Goal: Contribute content: Add original content to the website for others to see

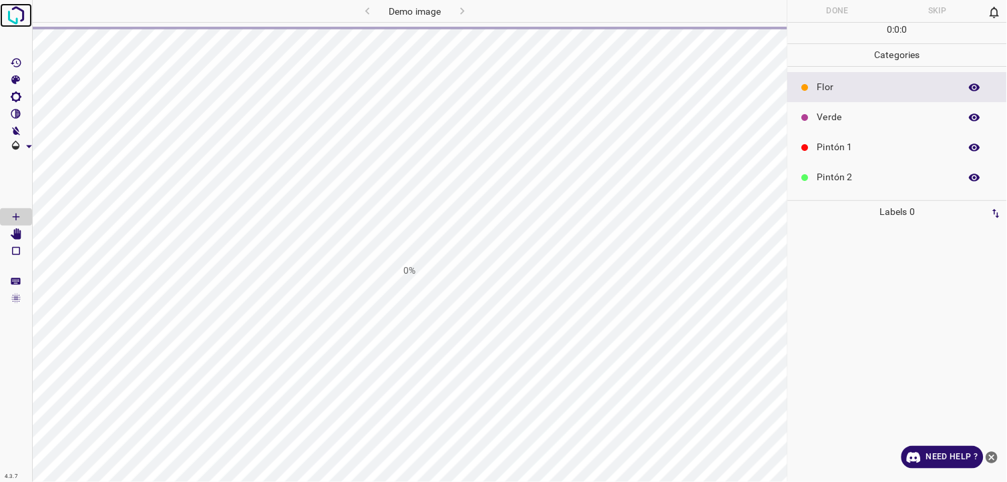
click at [10, 18] on img at bounding box center [16, 15] width 24 height 24
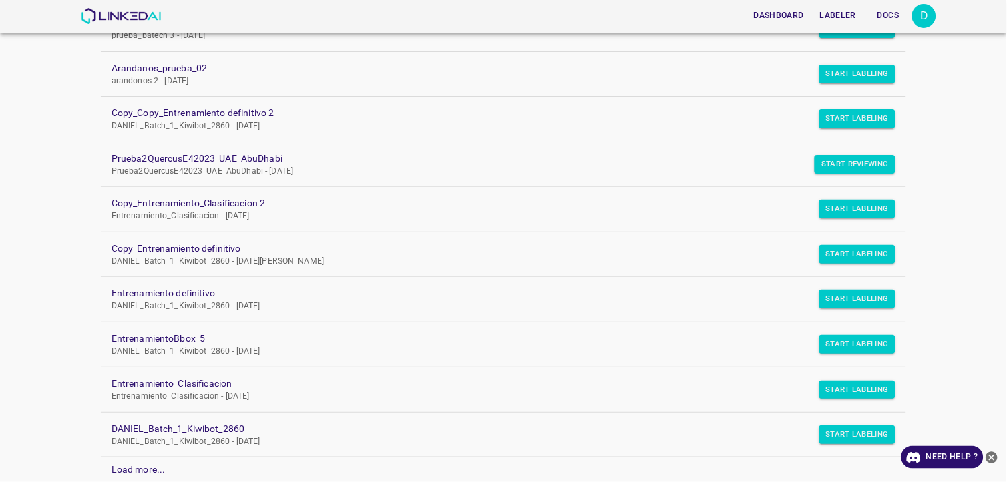
scroll to position [369, 0]
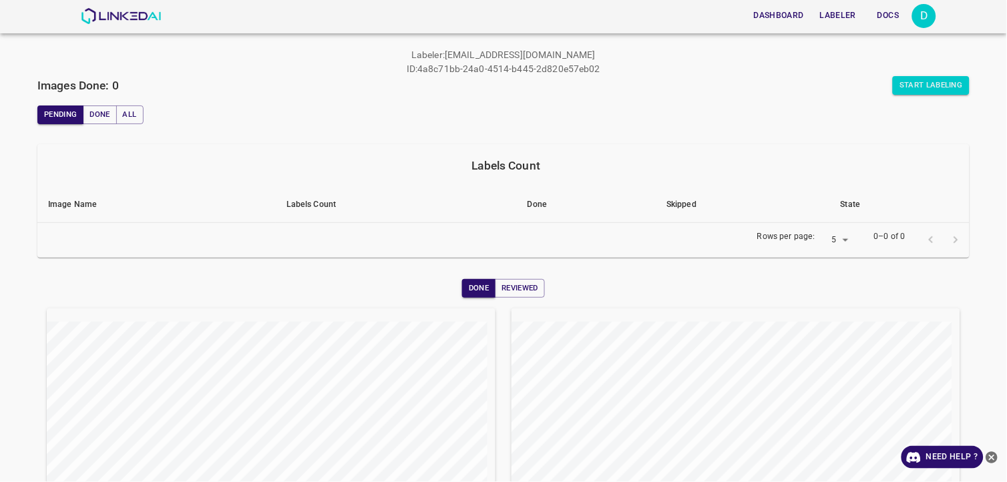
scroll to position [74, 0]
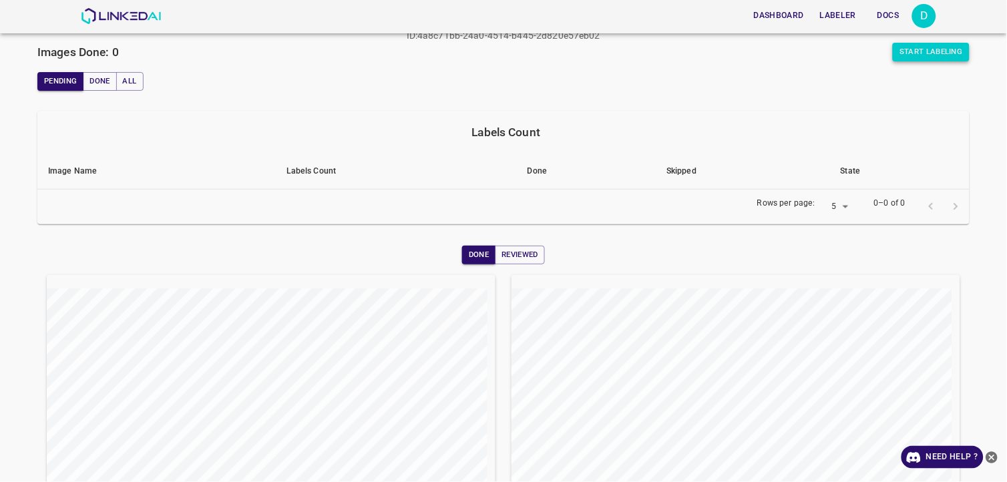
click at [905, 57] on button "Start Labeling" at bounding box center [931, 52] width 77 height 19
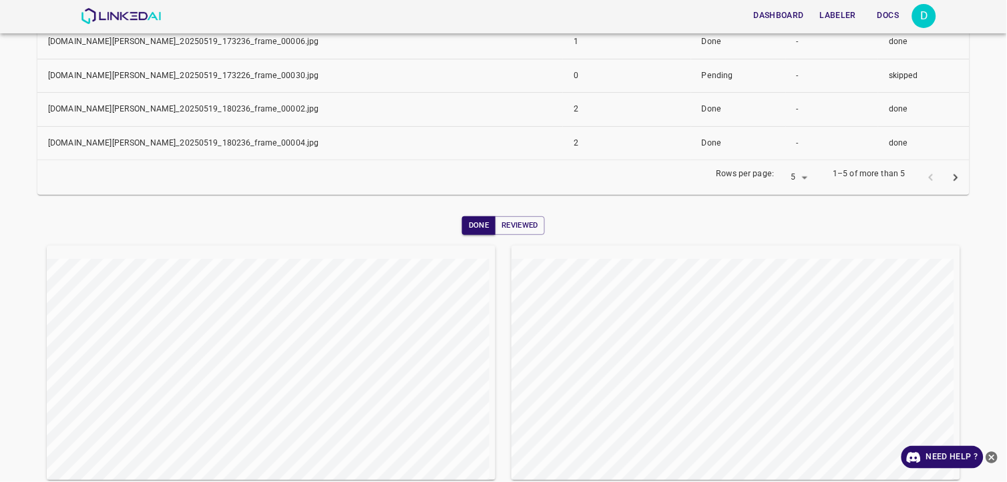
scroll to position [148, 0]
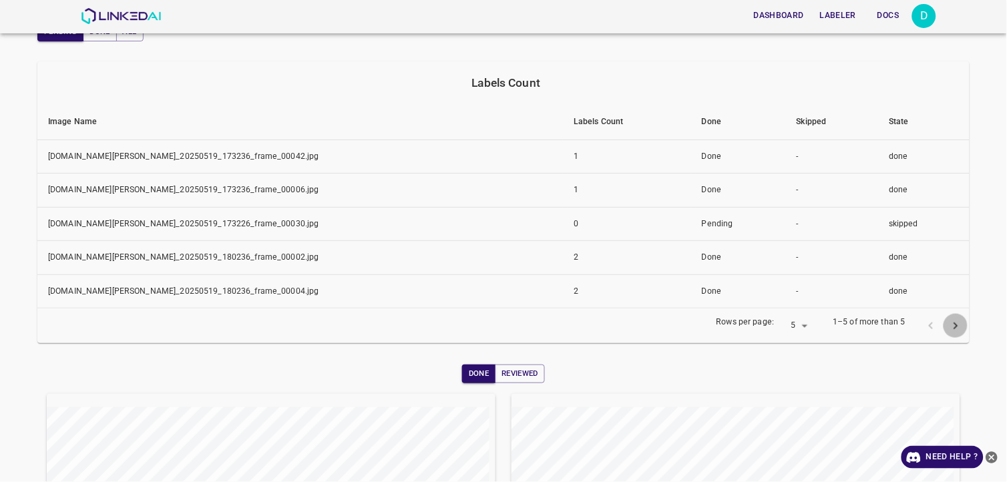
click at [949, 326] on icon "next page" at bounding box center [956, 326] width 14 height 14
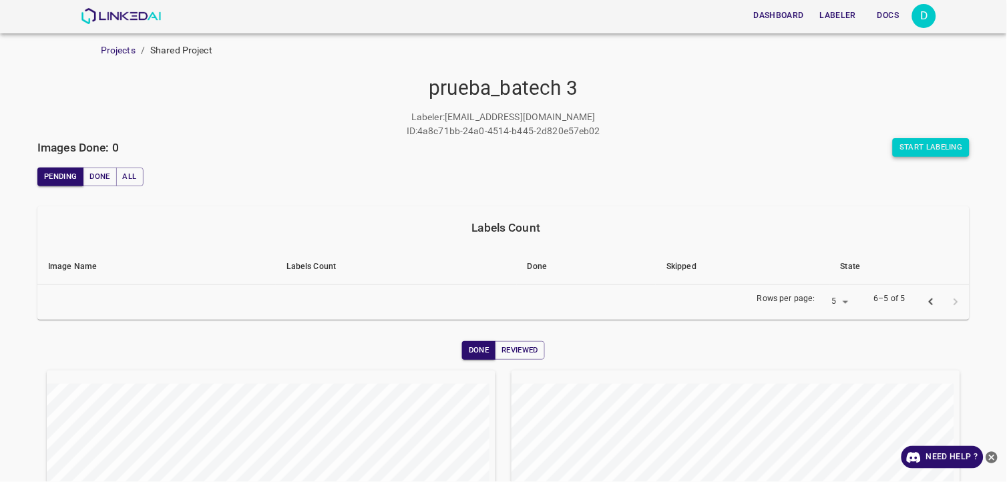
scroll to position [0, 0]
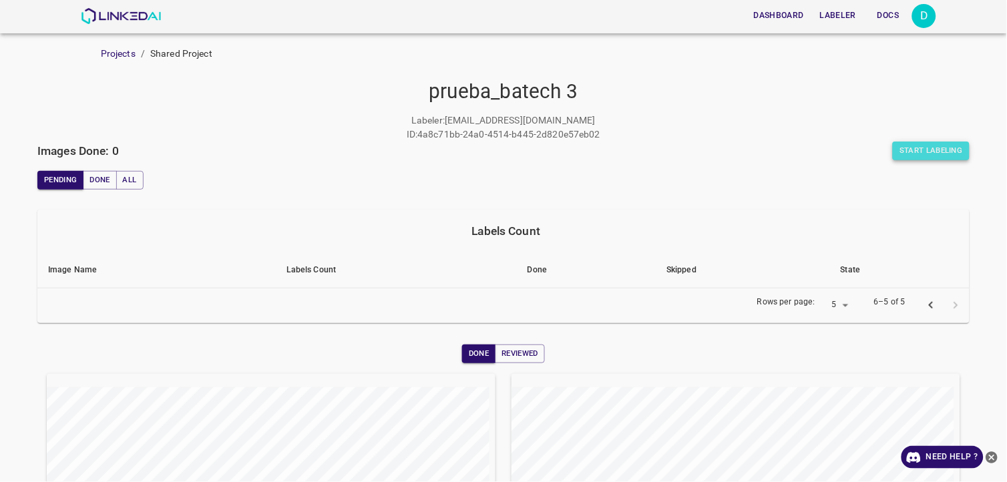
click at [910, 157] on button "Start Labeling" at bounding box center [931, 151] width 77 height 19
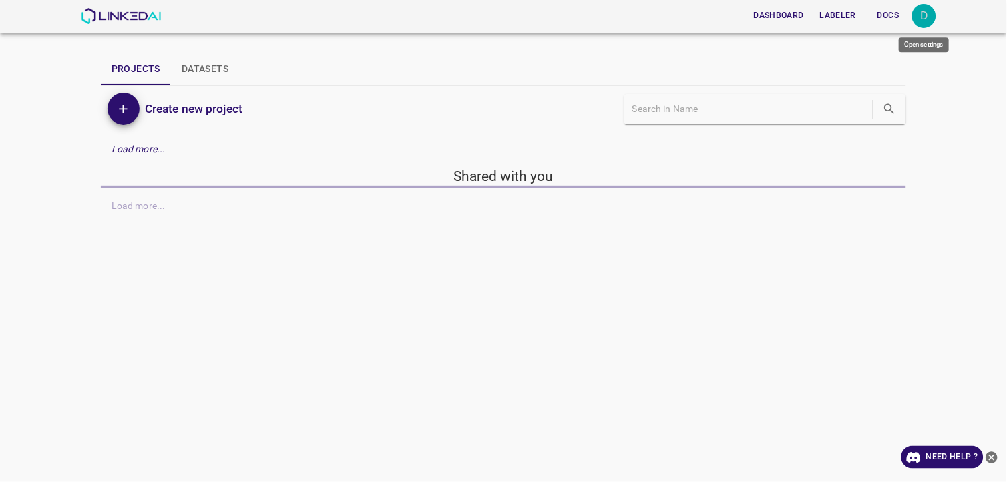
click at [920, 14] on div "D" at bounding box center [924, 16] width 24 height 24
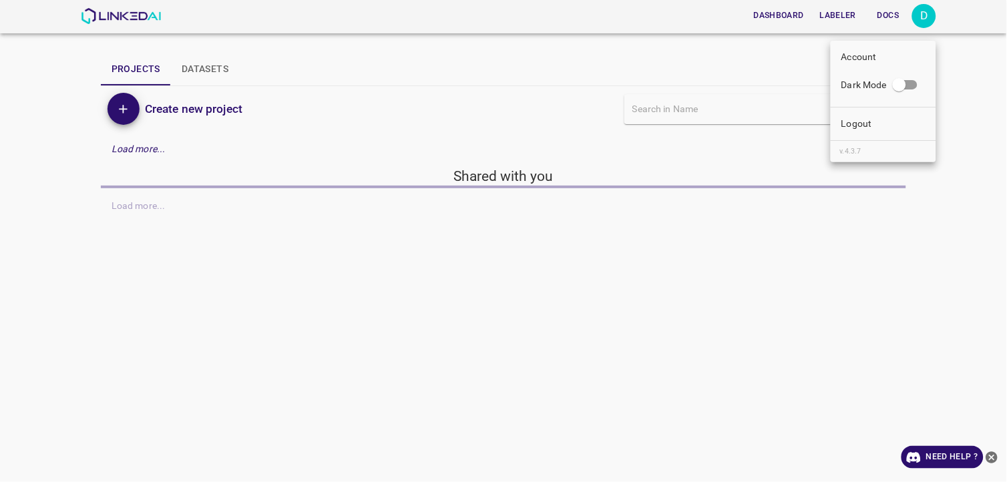
click at [923, 16] on div at bounding box center [503, 241] width 1007 height 482
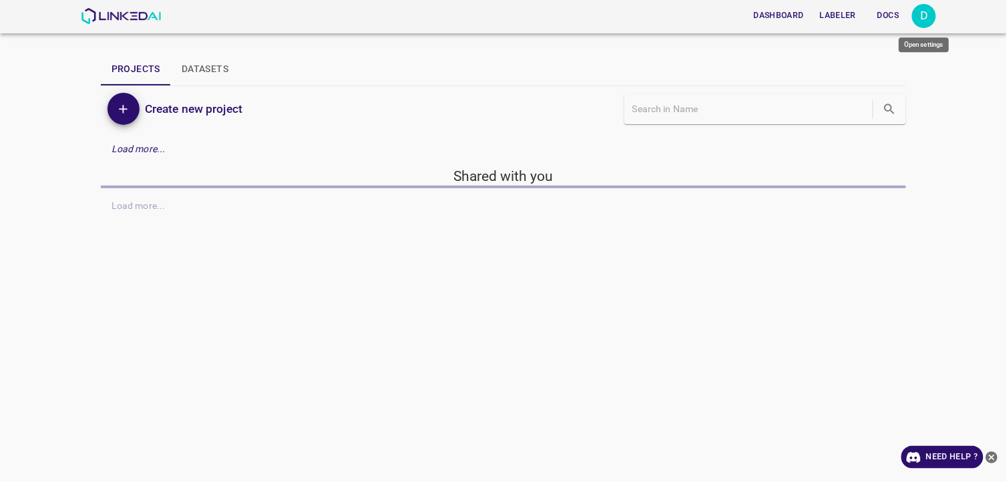
click at [918, 13] on div "D" at bounding box center [924, 16] width 24 height 24
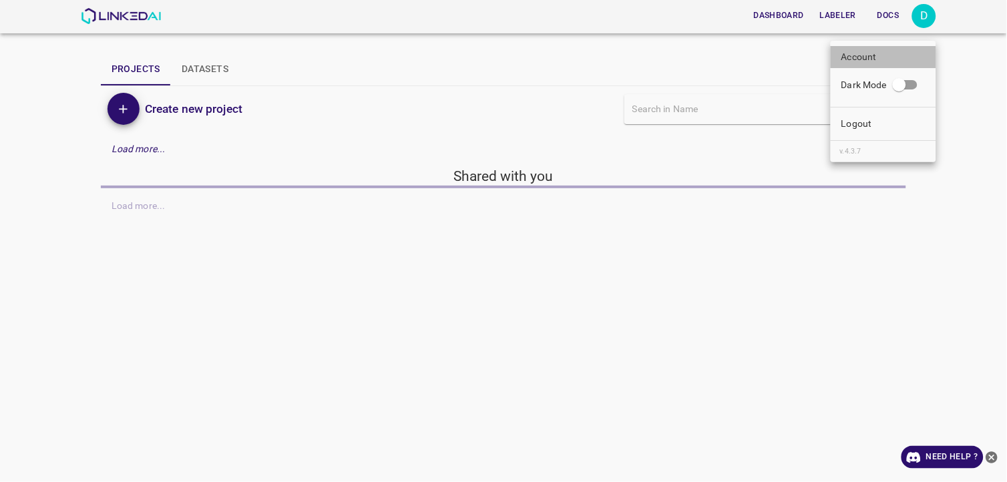
click at [855, 57] on p "Account" at bounding box center [858, 57] width 35 height 14
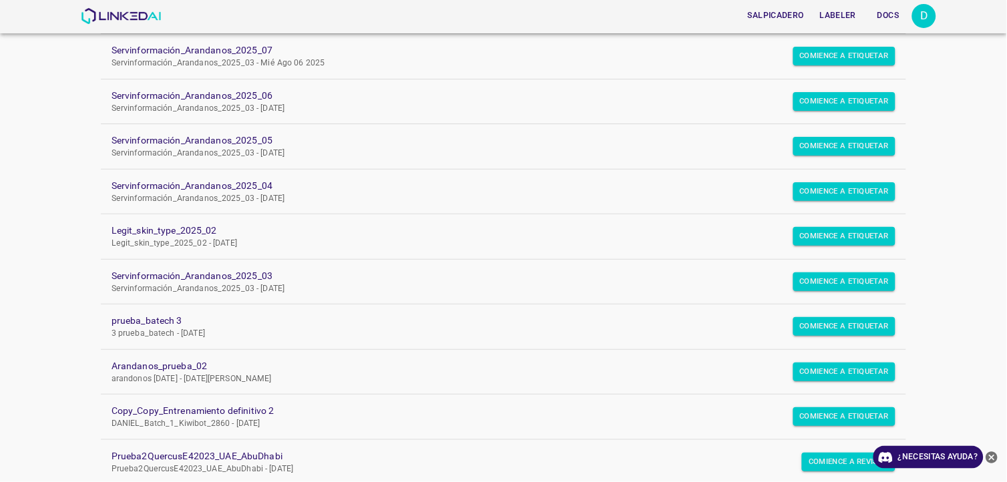
scroll to position [296, 0]
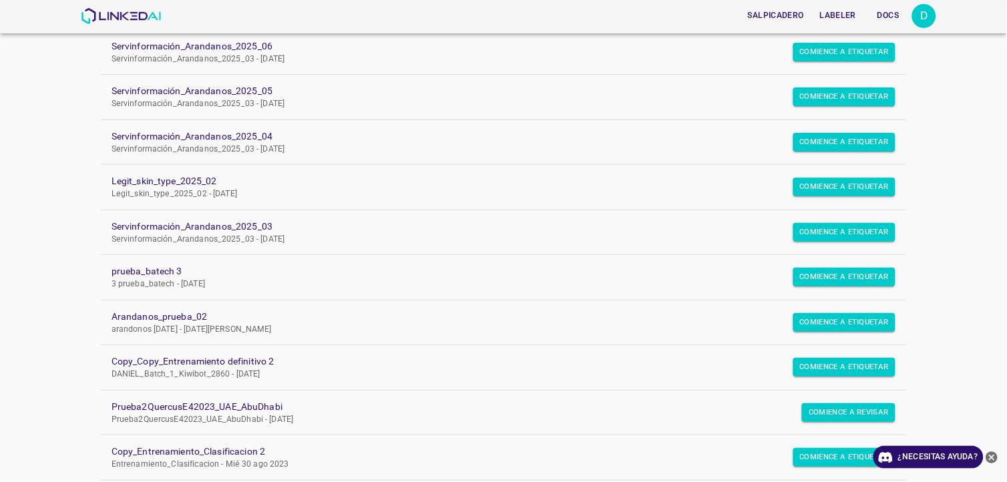
drag, startPoint x: 148, startPoint y: 269, endPoint x: 108, endPoint y: 272, distance: 40.8
click at [79, 272] on div "Salpicadero Labeler Docs D Proyectos Datasets Crear nuevo proyecto Cargar más..…" at bounding box center [503, 241] width 1007 height 482
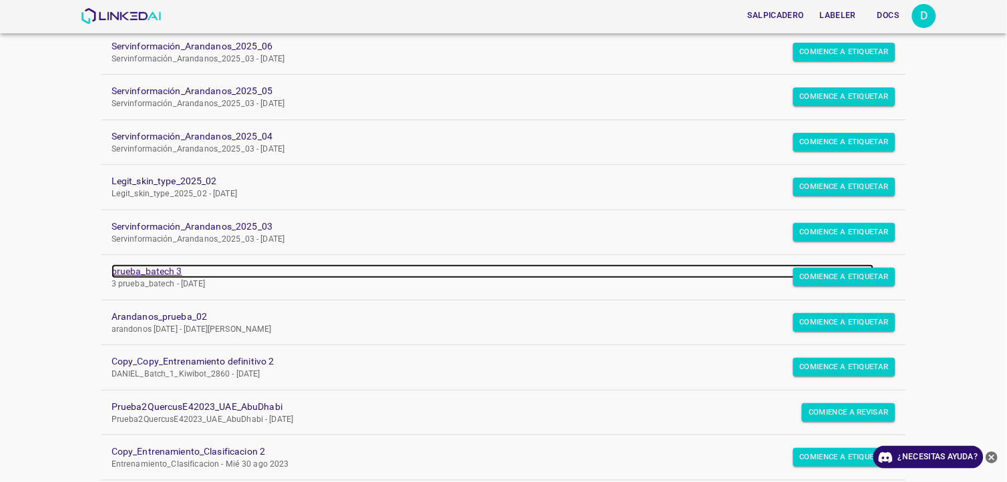
click at [122, 272] on link "prueba_batech 3" at bounding box center [493, 271] width 763 height 14
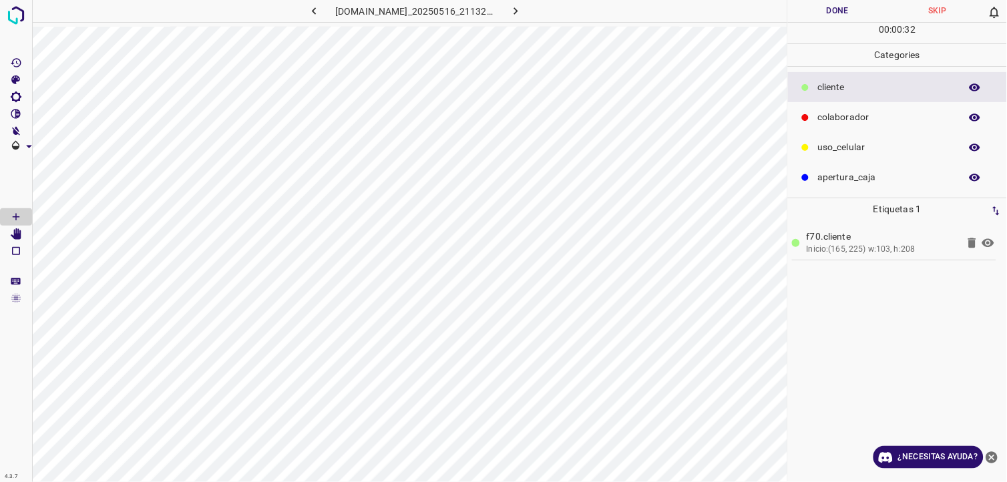
click at [883, 123] on p "colaborador" at bounding box center [885, 117] width 136 height 14
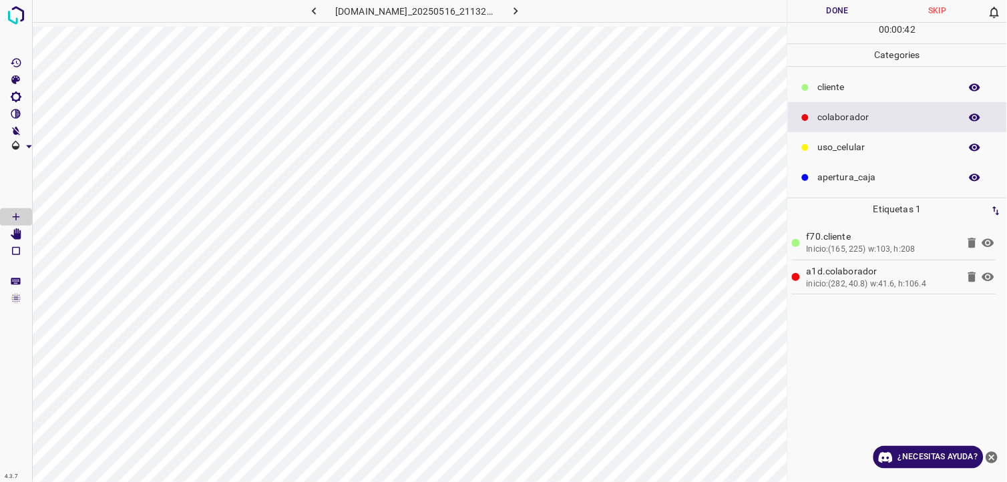
click at [827, 14] on button "Done" at bounding box center [838, 11] width 100 height 22
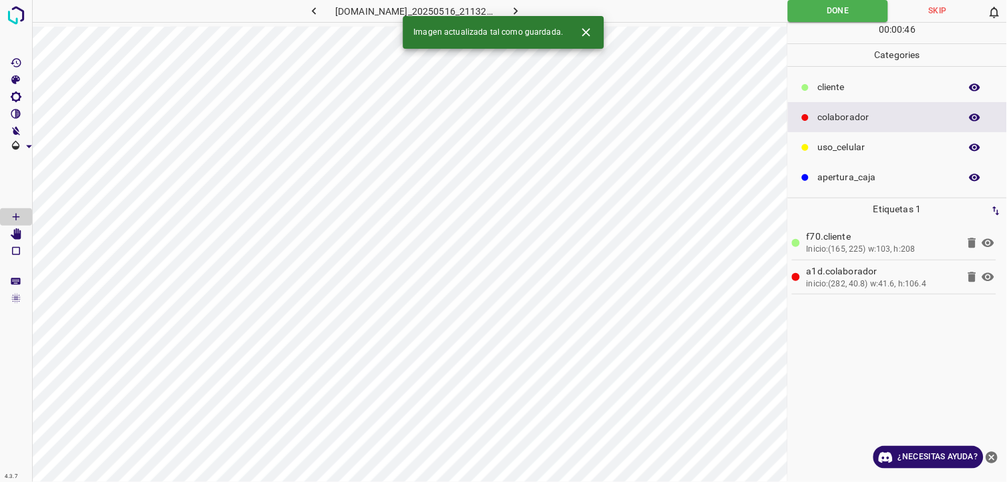
click at [528, 5] on button "button" at bounding box center [516, 11] width 43 height 22
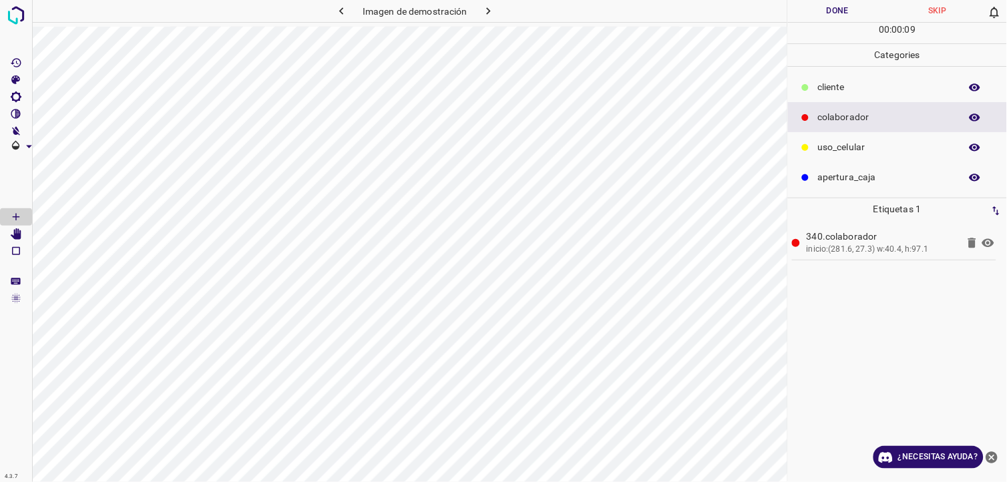
click at [835, 89] on p "​​cliente" at bounding box center [885, 87] width 136 height 14
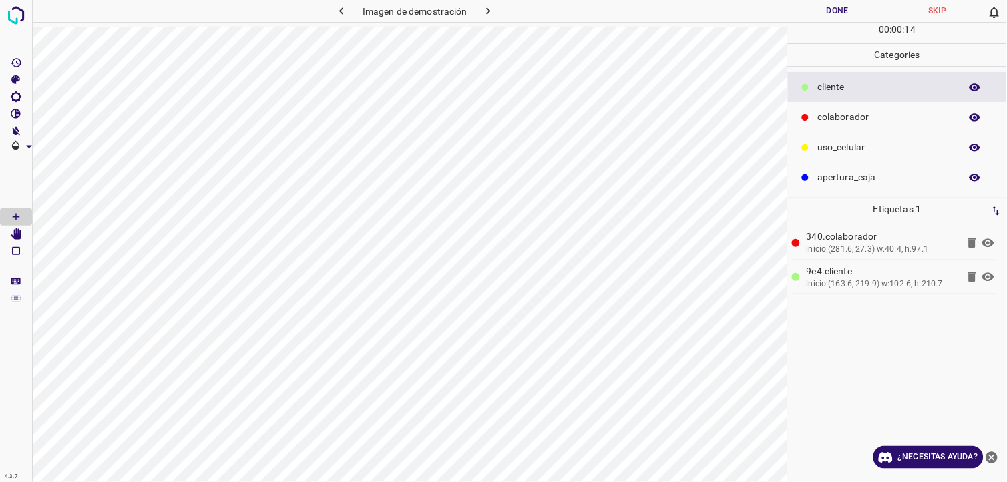
click at [828, 20] on button "Done" at bounding box center [838, 11] width 100 height 22
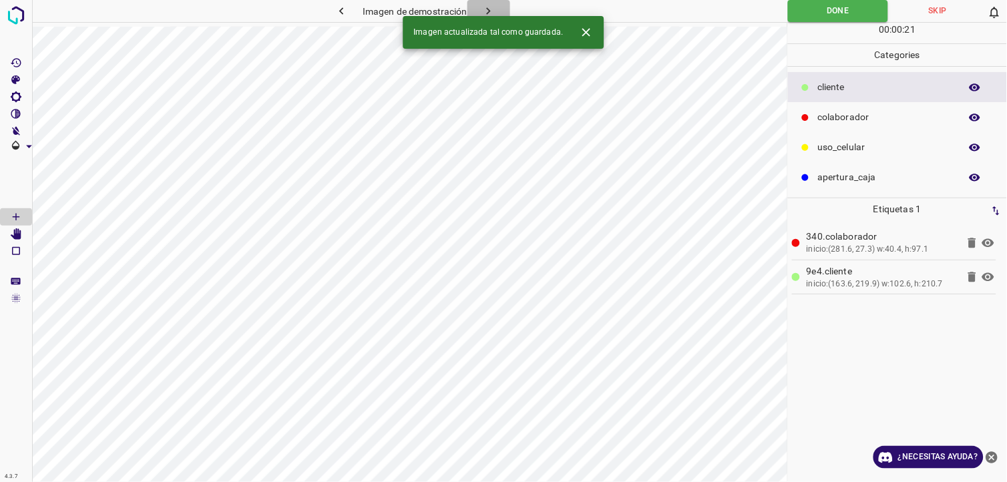
click at [492, 13] on icon "button" at bounding box center [488, 11] width 14 height 14
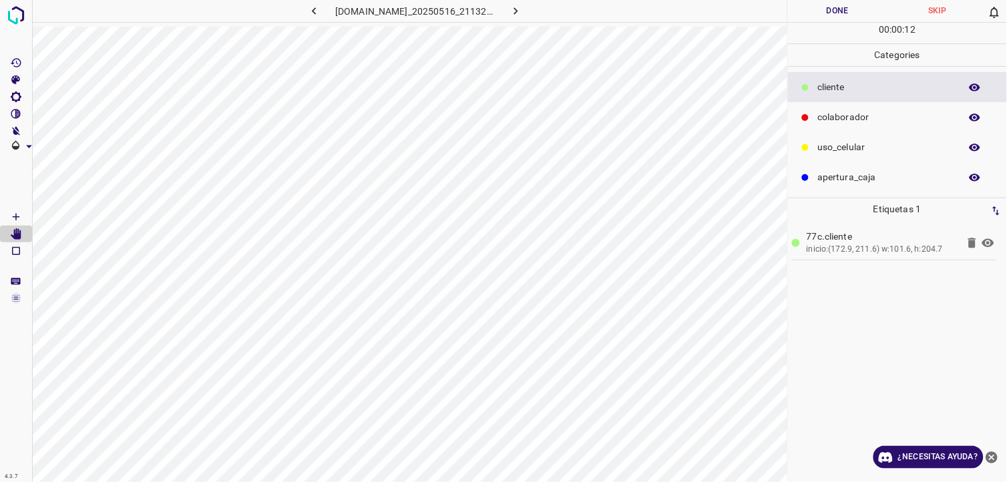
click at [839, 116] on p "colaborador" at bounding box center [885, 117] width 136 height 14
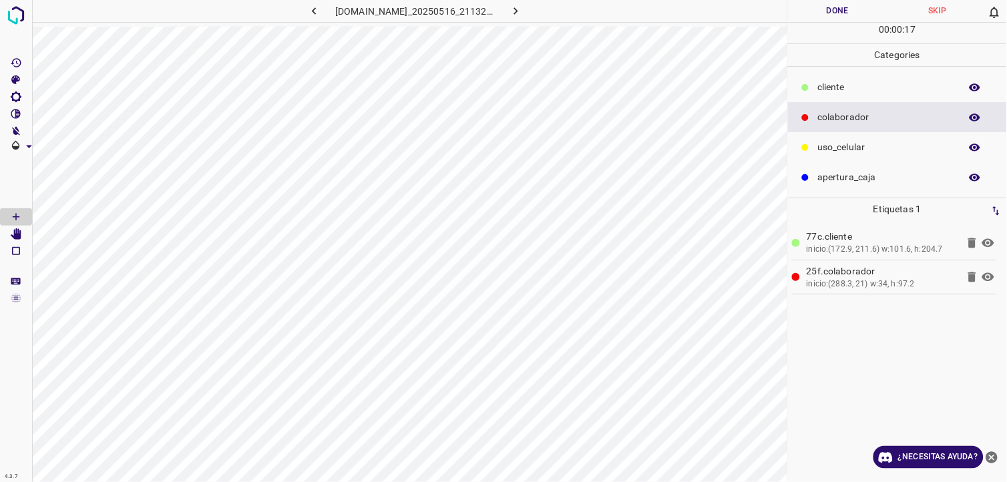
click at [857, 8] on button "Done" at bounding box center [838, 11] width 100 height 22
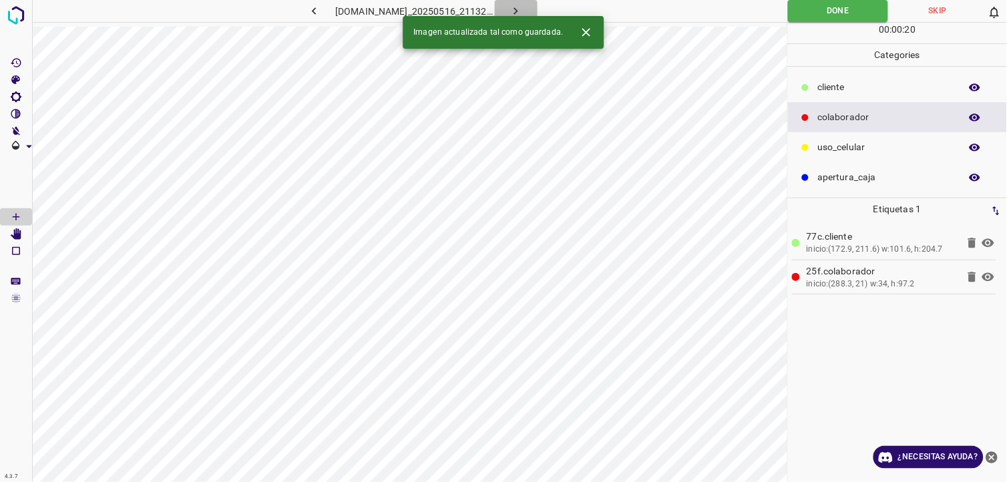
click at [516, 5] on icon "button" at bounding box center [516, 11] width 14 height 14
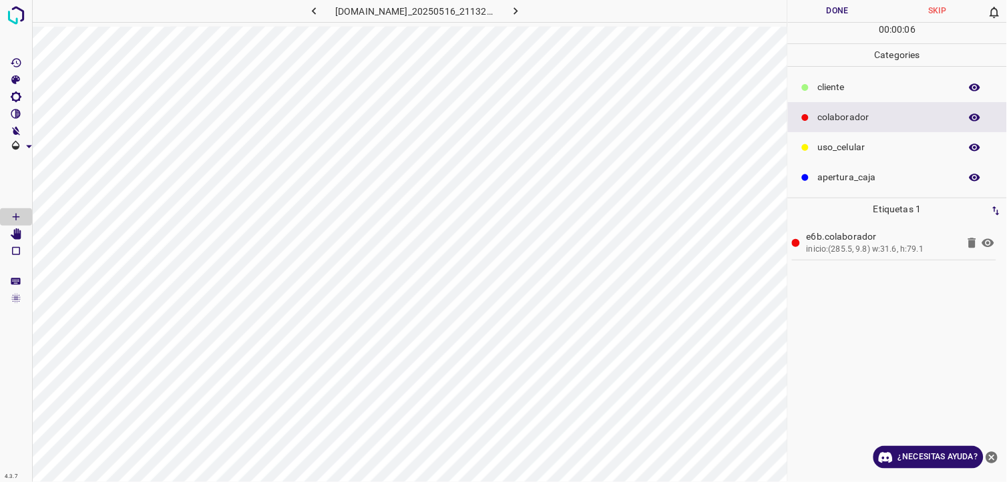
click at [844, 84] on p "​​cliente" at bounding box center [885, 87] width 136 height 14
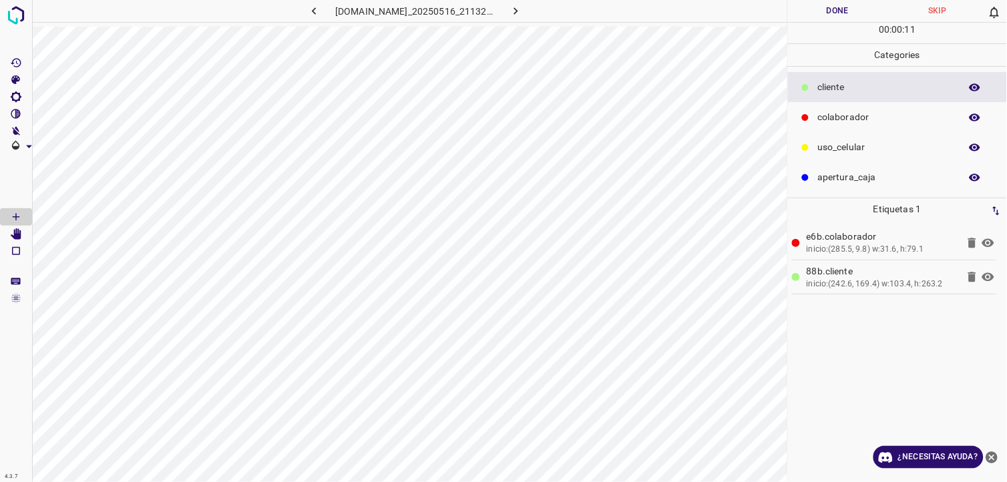
click at [849, 2] on button "Done" at bounding box center [838, 11] width 100 height 22
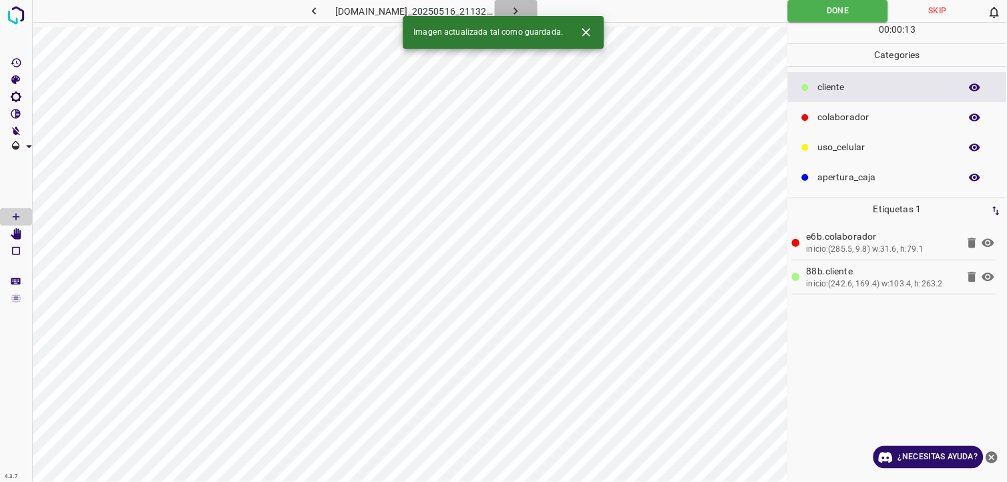
click at [516, 5] on icon "button" at bounding box center [516, 11] width 14 height 14
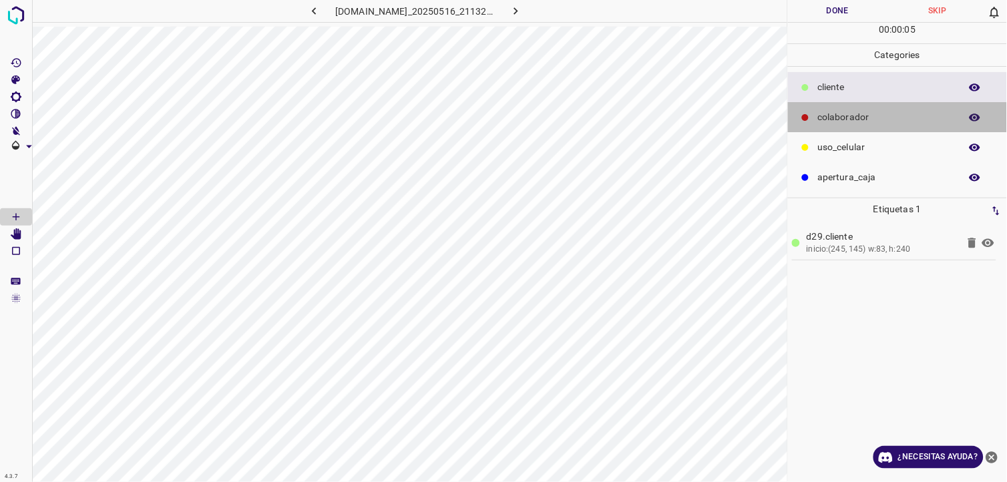
click at [848, 111] on p "colaborador" at bounding box center [885, 117] width 136 height 14
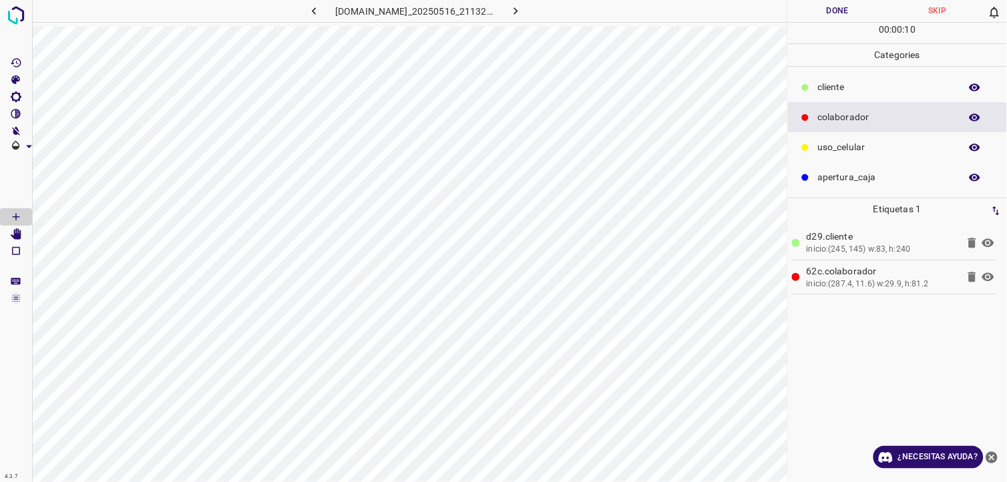
click at [803, 5] on button "Done" at bounding box center [838, 11] width 100 height 22
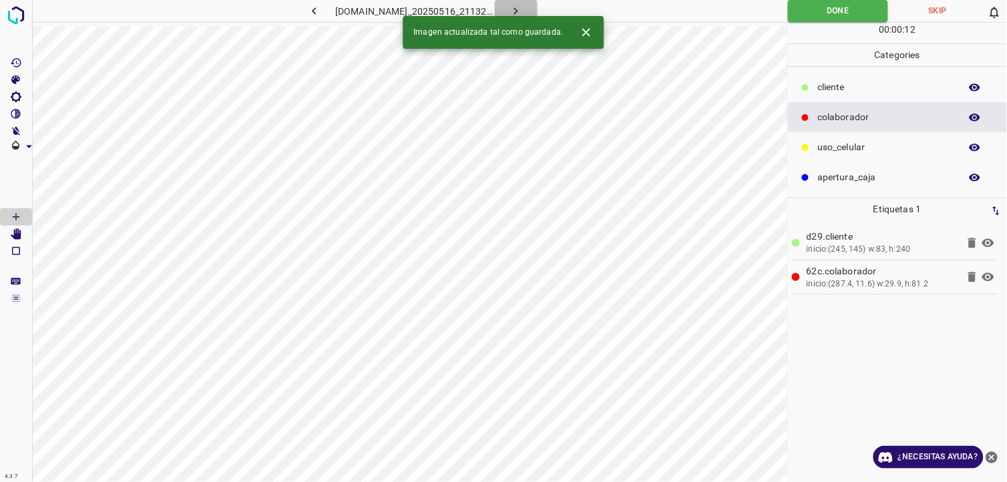
click at [519, 4] on icon "button" at bounding box center [516, 11] width 14 height 14
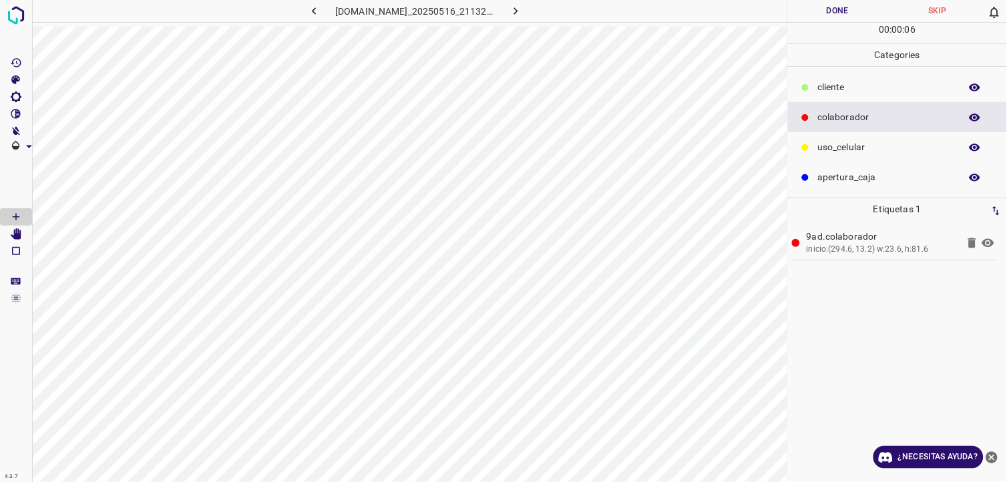
click at [831, 85] on p "​​cliente" at bounding box center [885, 87] width 136 height 14
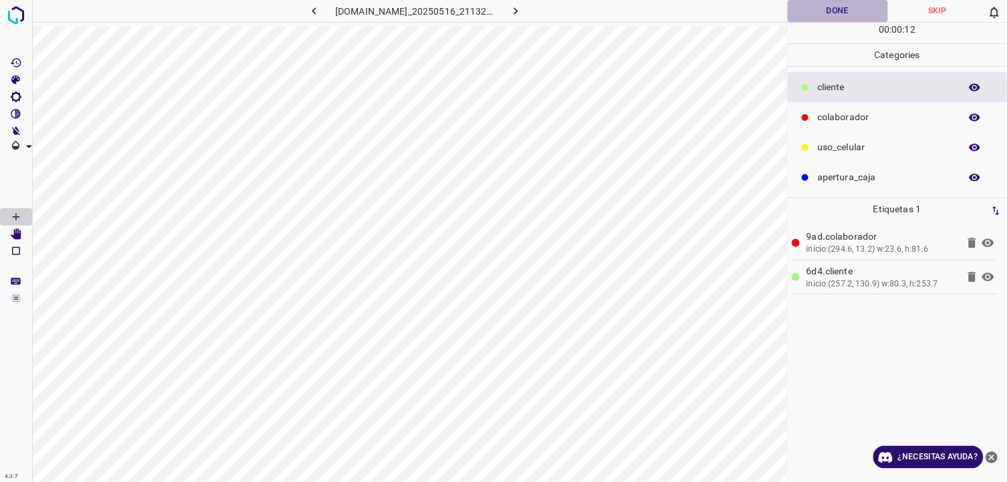
click at [845, 9] on button "Done" at bounding box center [838, 11] width 100 height 22
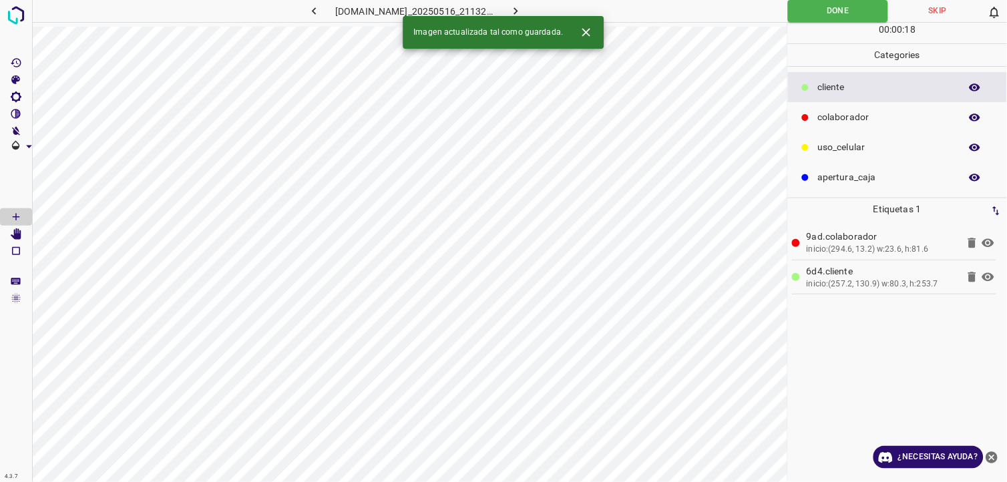
click at [516, 9] on icon "button" at bounding box center [516, 11] width 14 height 14
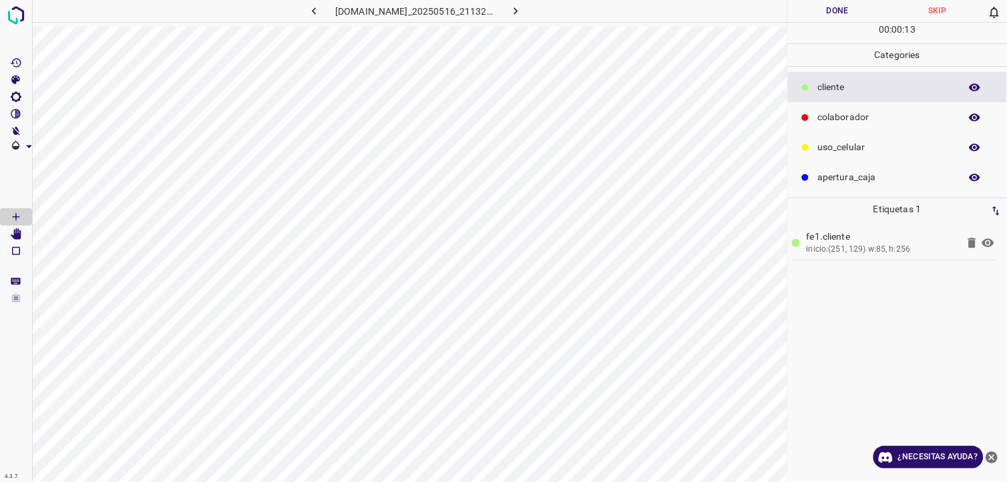
click at [869, 108] on div "colaborador" at bounding box center [897, 117] width 219 height 30
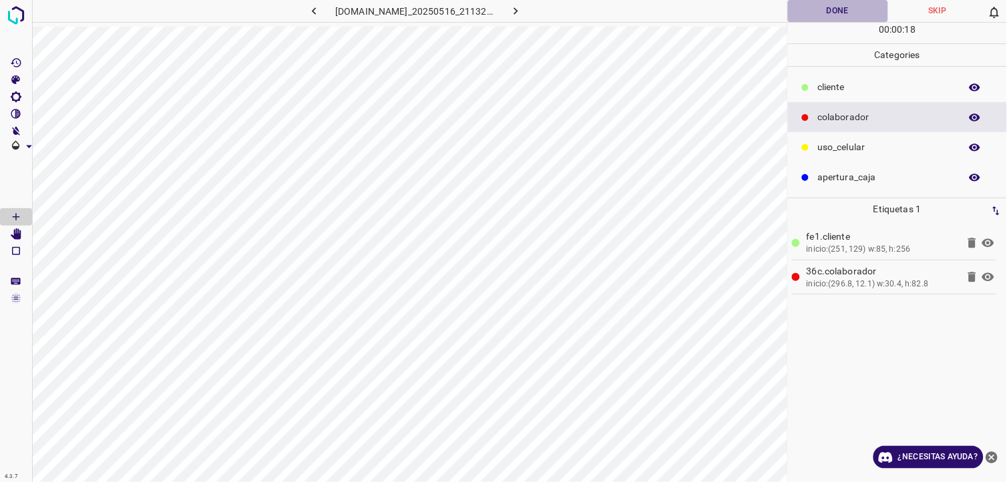
click at [802, 15] on button "Done" at bounding box center [838, 11] width 100 height 22
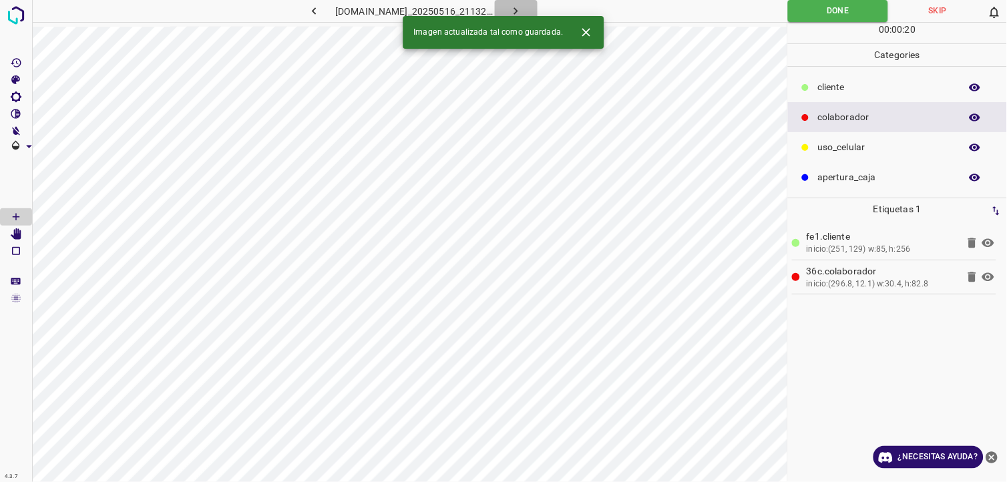
click at [531, 3] on button "button" at bounding box center [516, 11] width 43 height 22
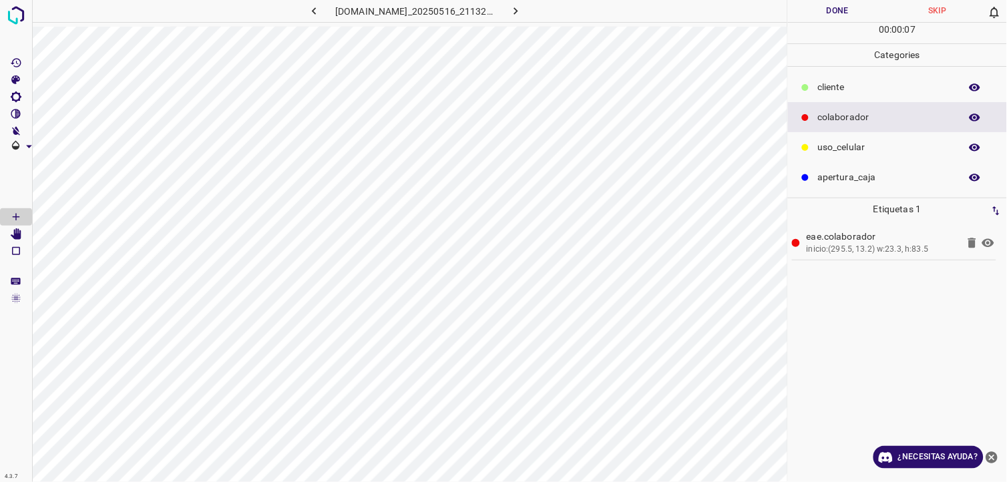
click at [853, 89] on p "​​cliente" at bounding box center [885, 87] width 136 height 14
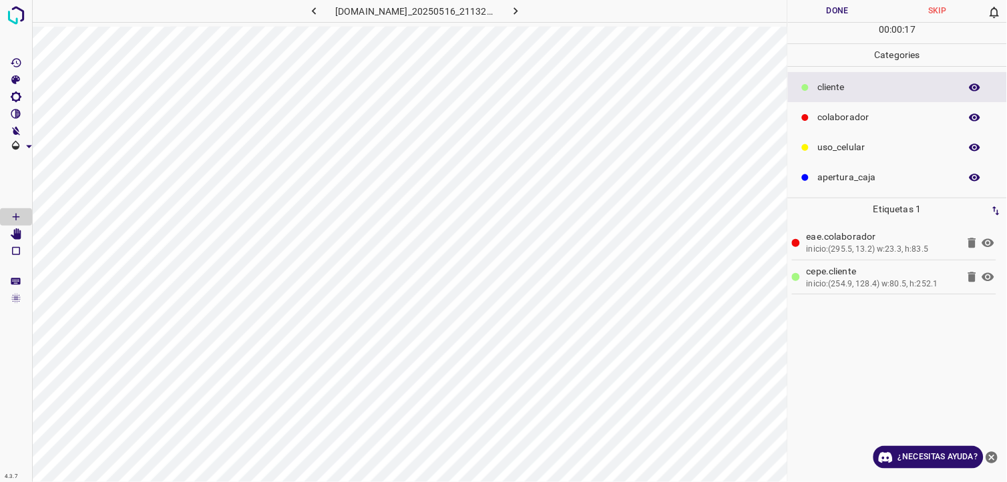
click at [860, 8] on button "Done" at bounding box center [838, 11] width 100 height 22
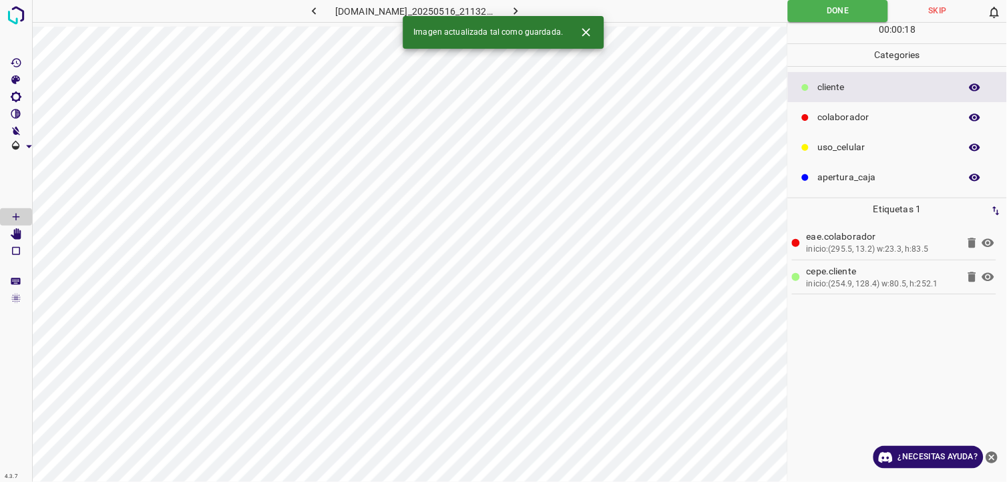
click at [522, 15] on icon "button" at bounding box center [516, 11] width 14 height 14
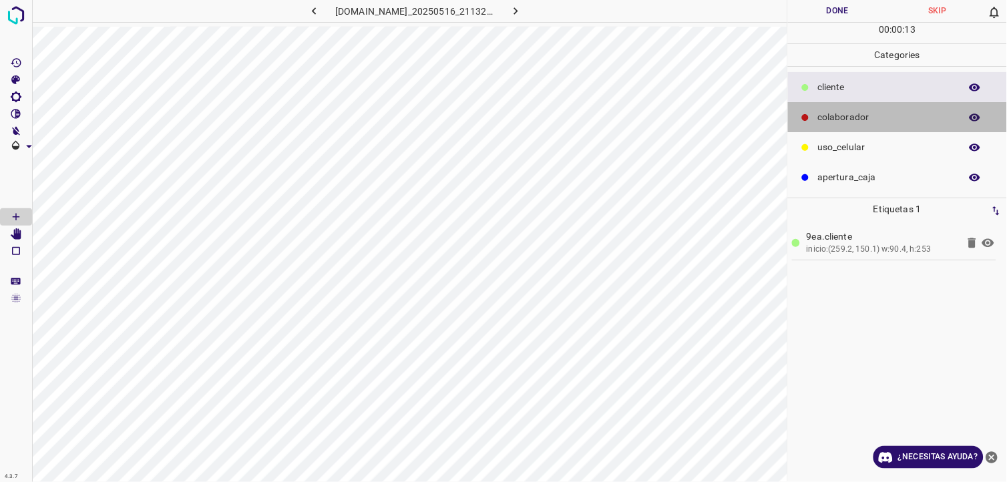
click at [847, 111] on p "colaborador" at bounding box center [885, 117] width 136 height 14
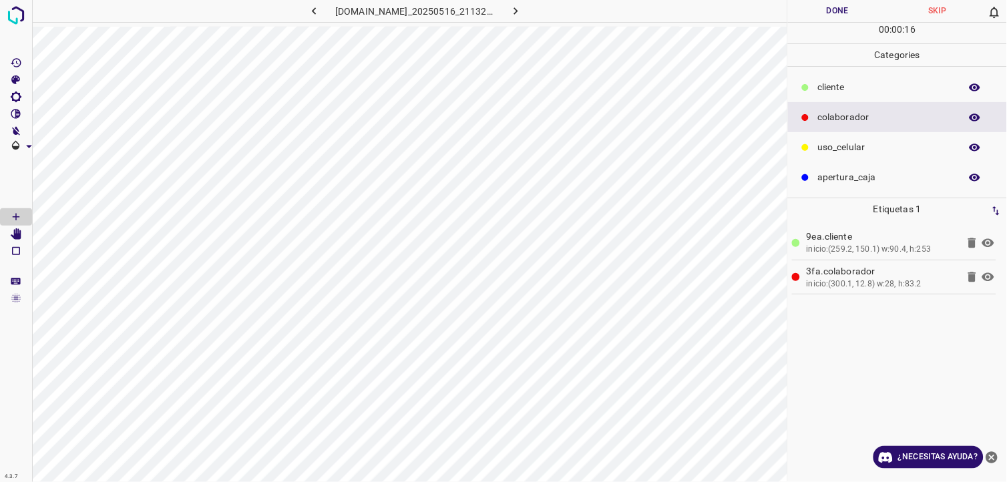
click at [813, 11] on button "Done" at bounding box center [838, 11] width 100 height 22
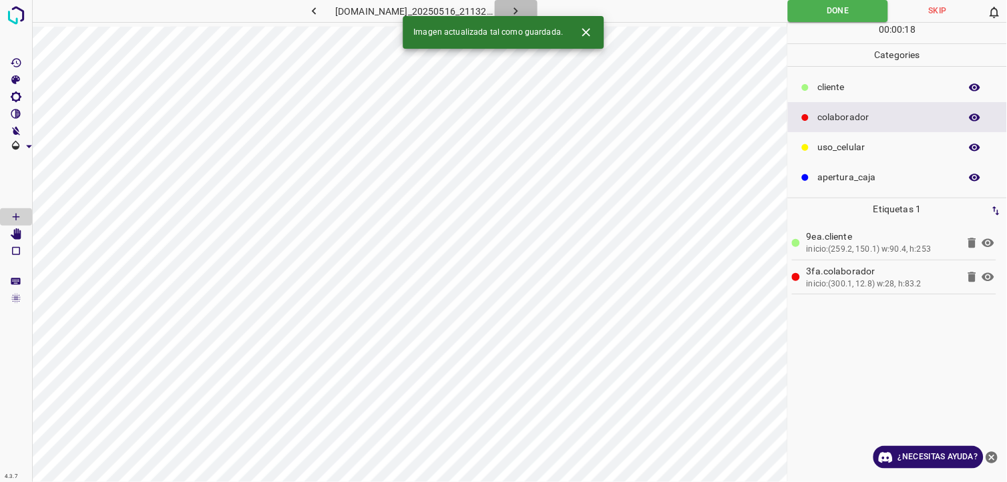
click at [518, 11] on icon "button" at bounding box center [516, 11] width 14 height 14
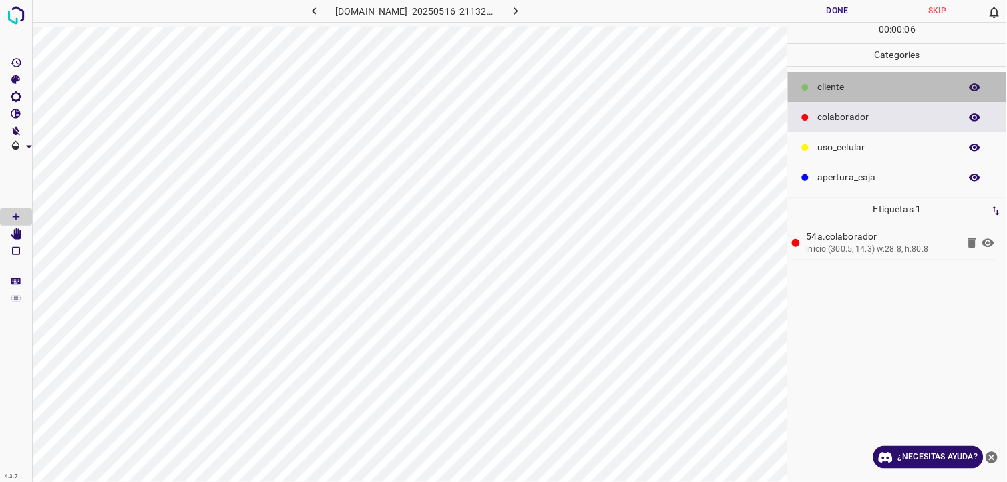
click at [823, 85] on p "​​cliente" at bounding box center [885, 87] width 136 height 14
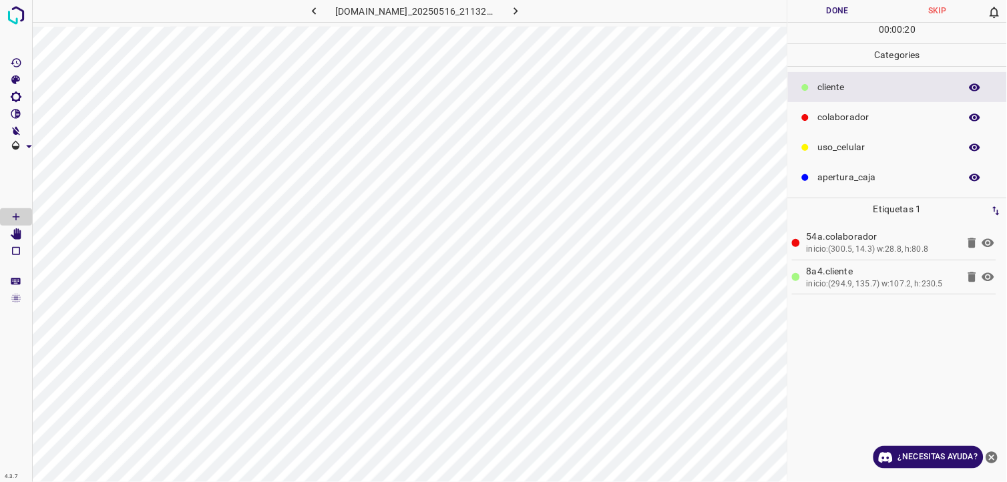
click at [817, 116] on div "colaborador" at bounding box center [897, 117] width 219 height 30
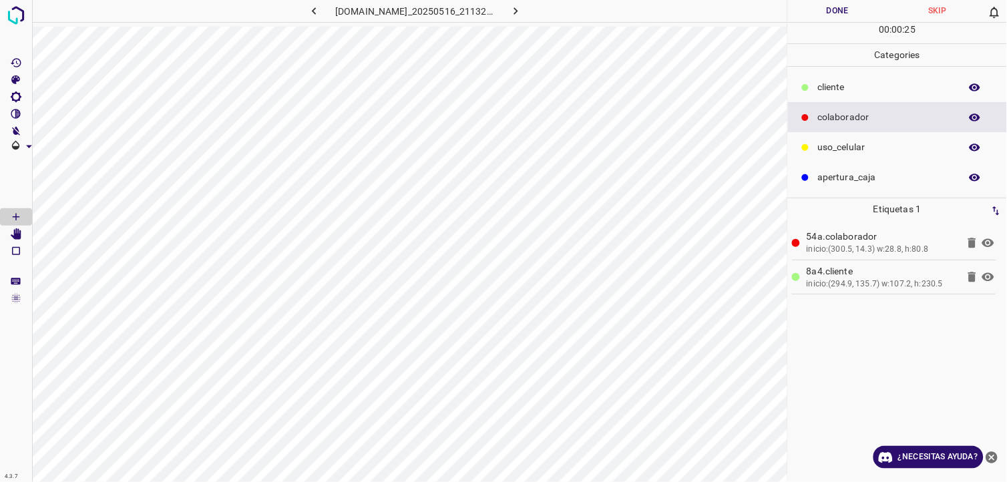
drag, startPoint x: 825, startPoint y: 9, endPoint x: 736, endPoint y: 13, distance: 88.9
click at [820, 11] on button "Done" at bounding box center [838, 11] width 100 height 22
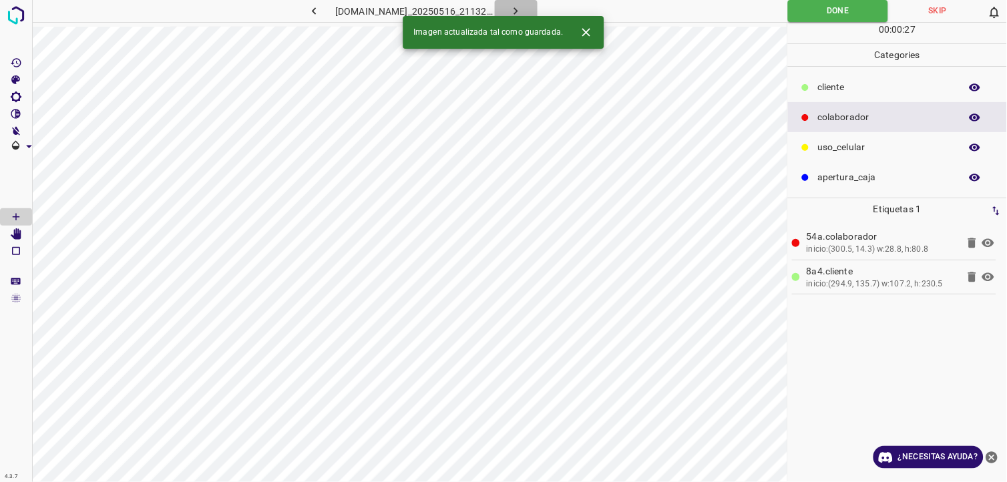
click at [515, 10] on icon "button" at bounding box center [516, 11] width 14 height 14
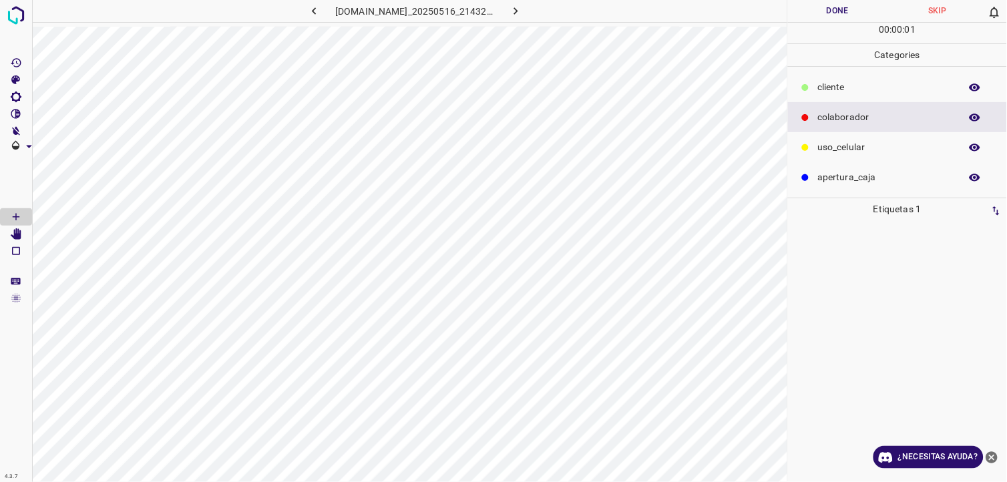
click at [847, 87] on p "​​cliente" at bounding box center [885, 87] width 136 height 14
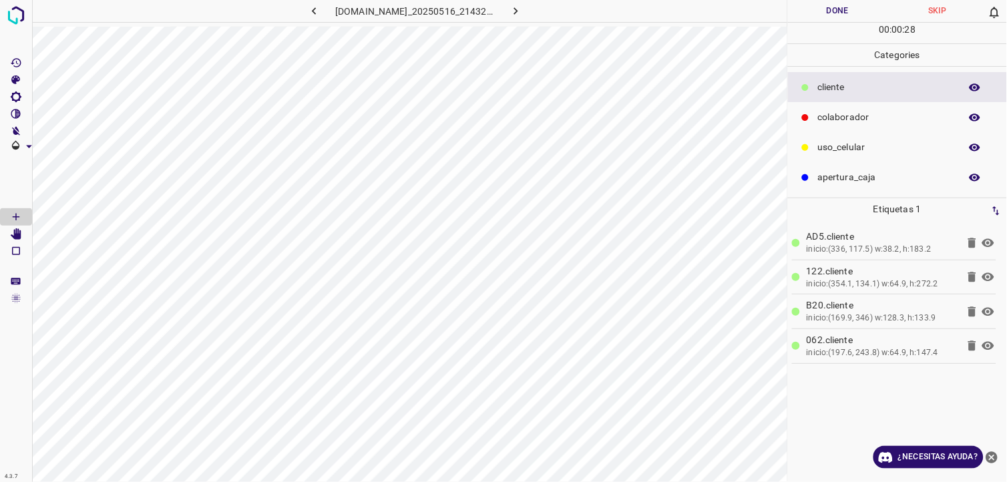
click at [815, 17] on button "Done" at bounding box center [838, 11] width 100 height 22
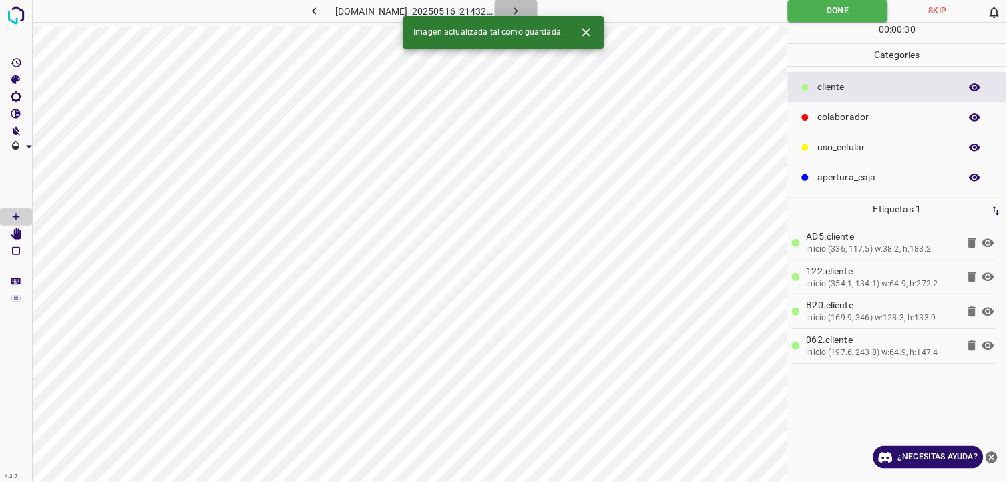
click at [518, 10] on icon "button" at bounding box center [516, 10] width 4 height 7
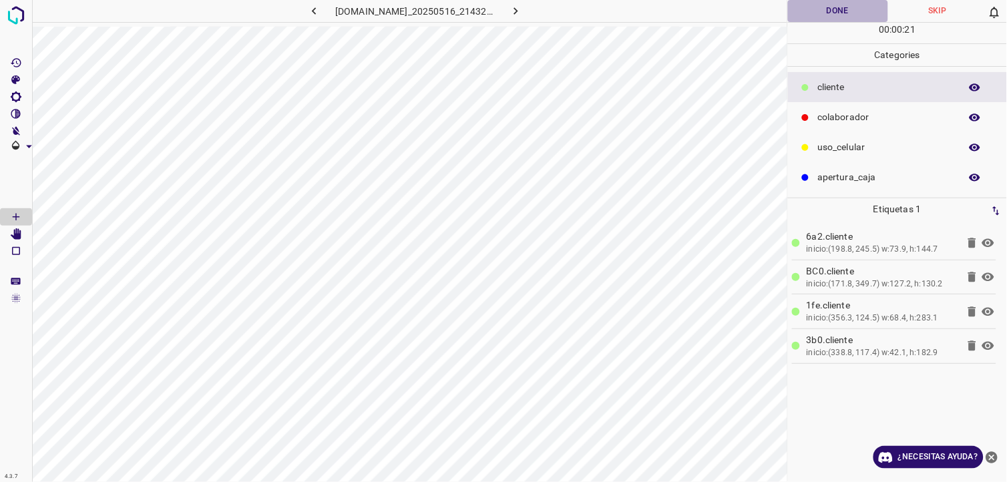
click at [808, 11] on button "Done" at bounding box center [838, 11] width 100 height 22
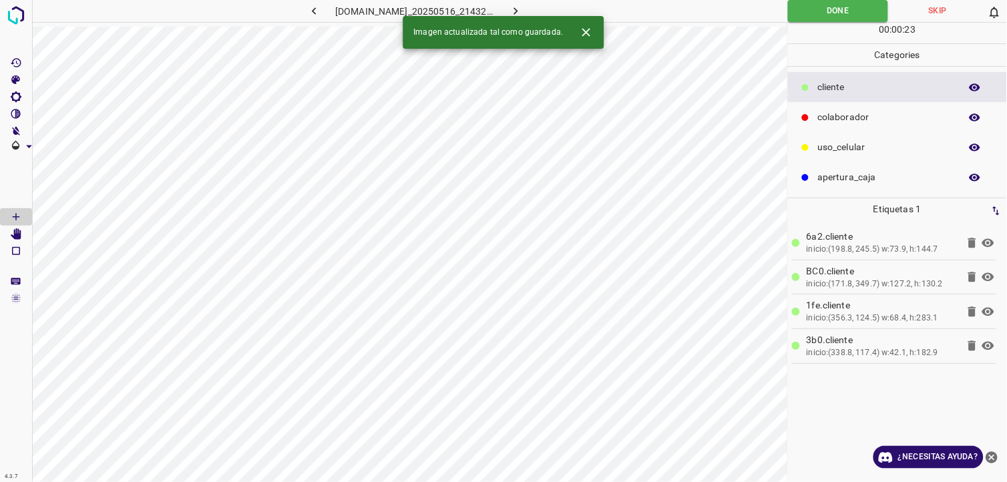
click at [522, 10] on icon "button" at bounding box center [516, 11] width 14 height 14
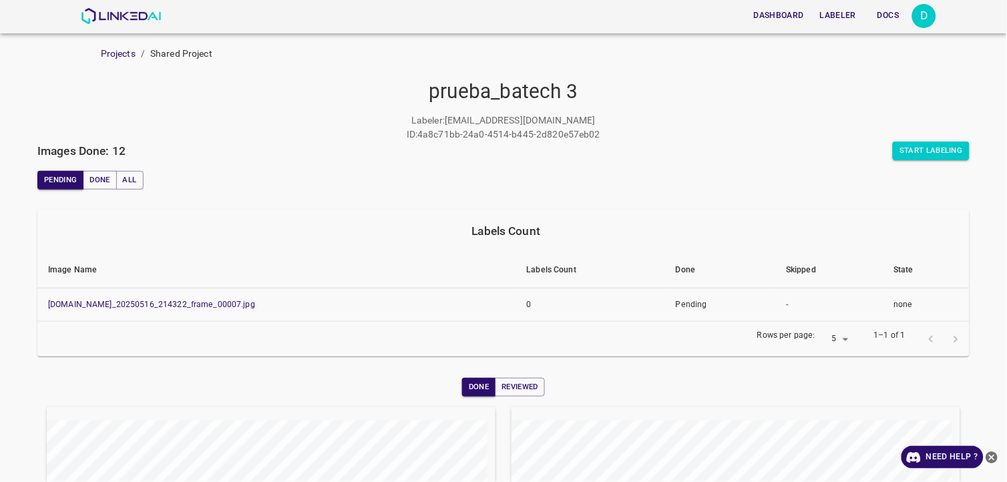
drag, startPoint x: 223, startPoint y: 304, endPoint x: 168, endPoint y: 333, distance: 61.8
click at [168, 333] on div "Rows per page: 5 5 1–1 of 1" at bounding box center [503, 339] width 932 height 35
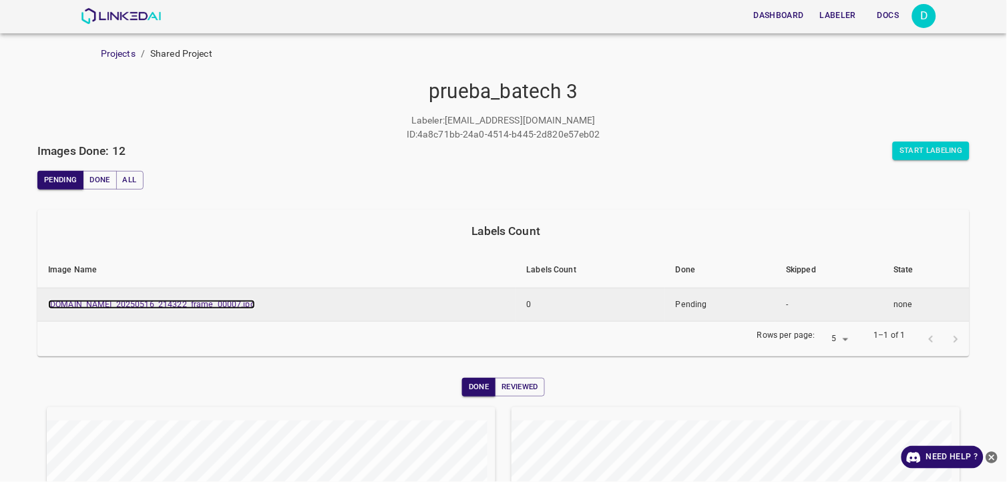
click at [168, 304] on link "[DOMAIN_NAME]_20250516_214322_frame_00007.jpg" at bounding box center [151, 304] width 207 height 9
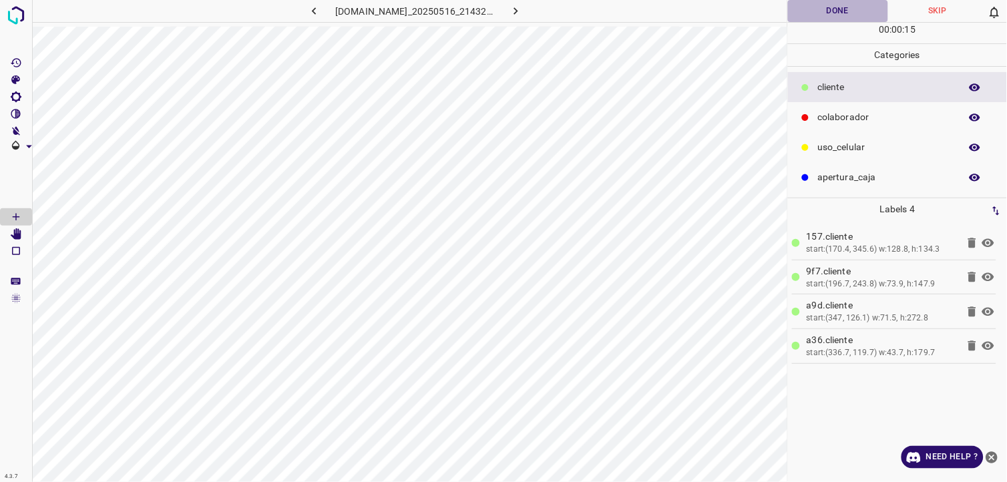
click at [836, 11] on button "Done" at bounding box center [838, 11] width 100 height 22
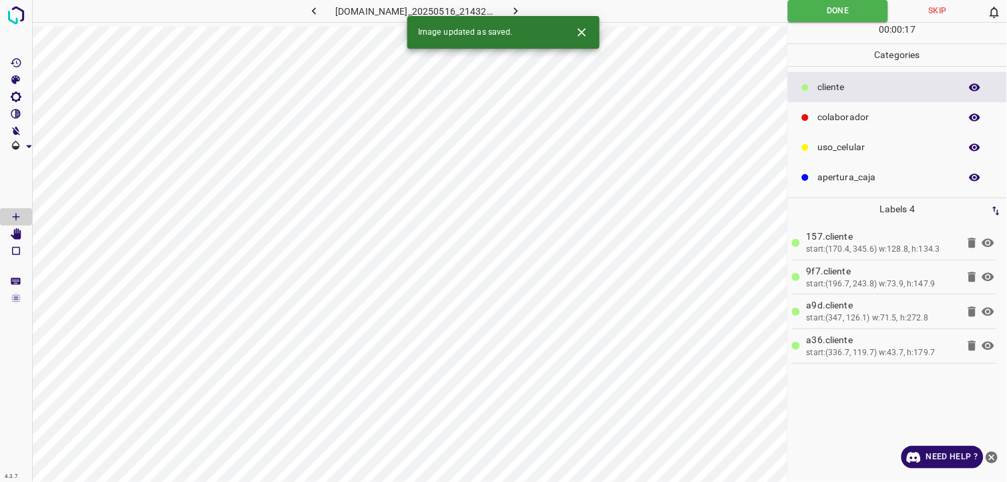
click at [520, 8] on icon "button" at bounding box center [516, 11] width 14 height 14
